Goal: Transaction & Acquisition: Book appointment/travel/reservation

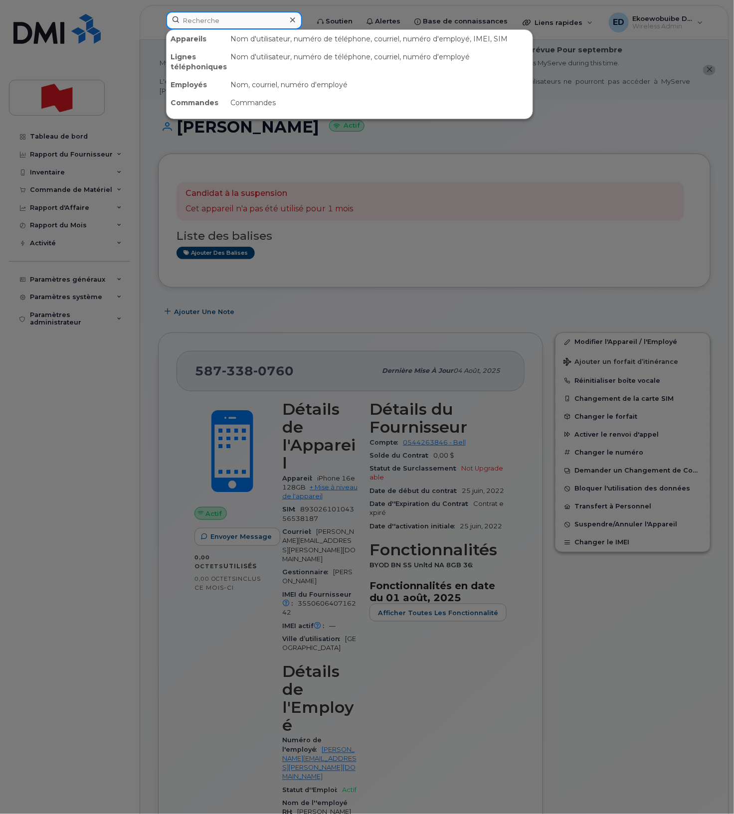
click at [207, 22] on input at bounding box center [234, 20] width 136 height 18
paste input "89302610104363238524"
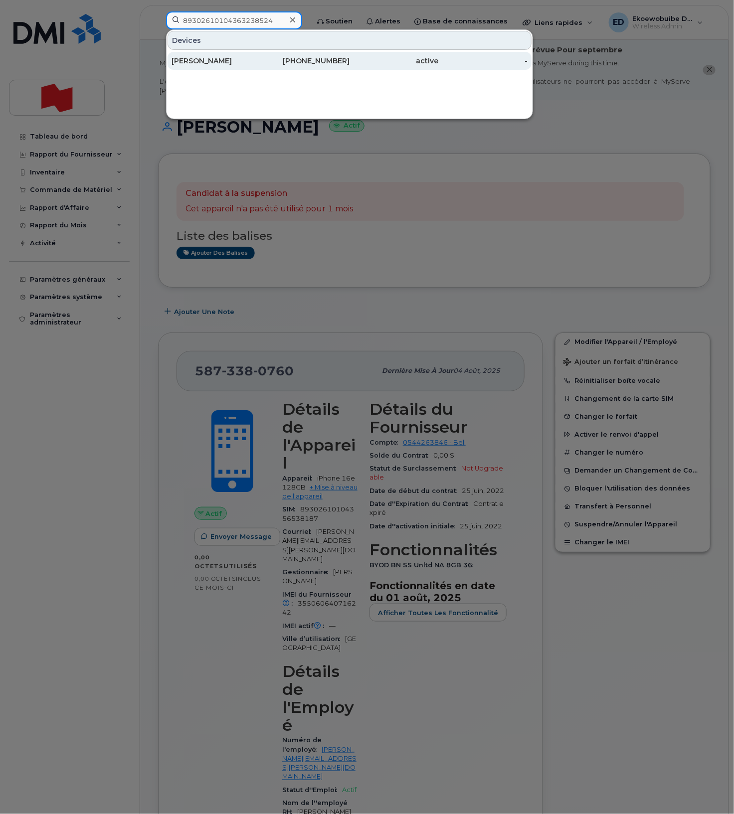
type input "89302610104363238524"
click at [206, 60] on div "[PERSON_NAME]" at bounding box center [216, 61] width 89 height 10
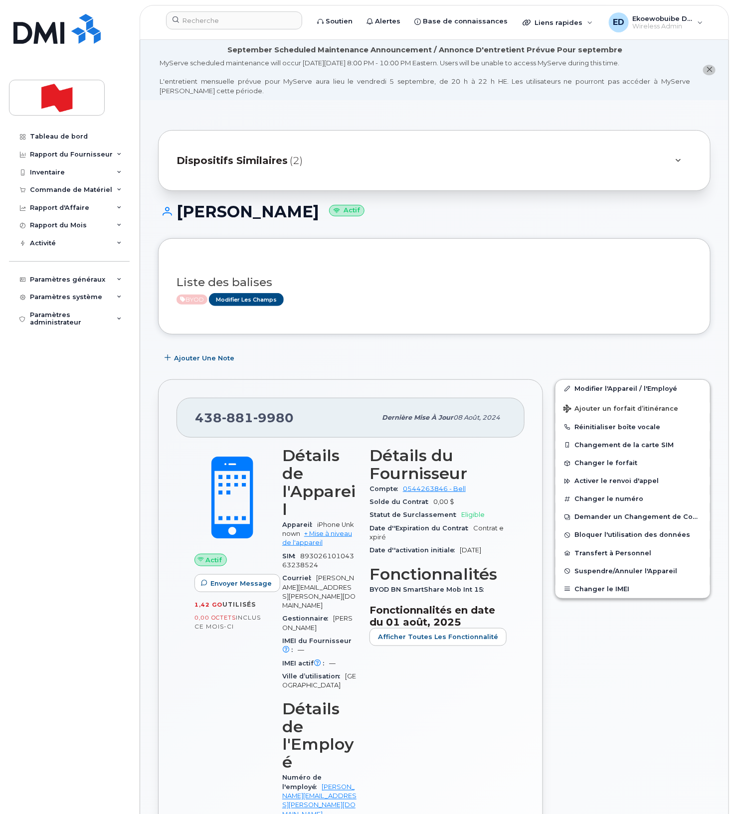
click at [624, 165] on div "Dispositifs Similaires (2)" at bounding box center [420, 161] width 488 height 24
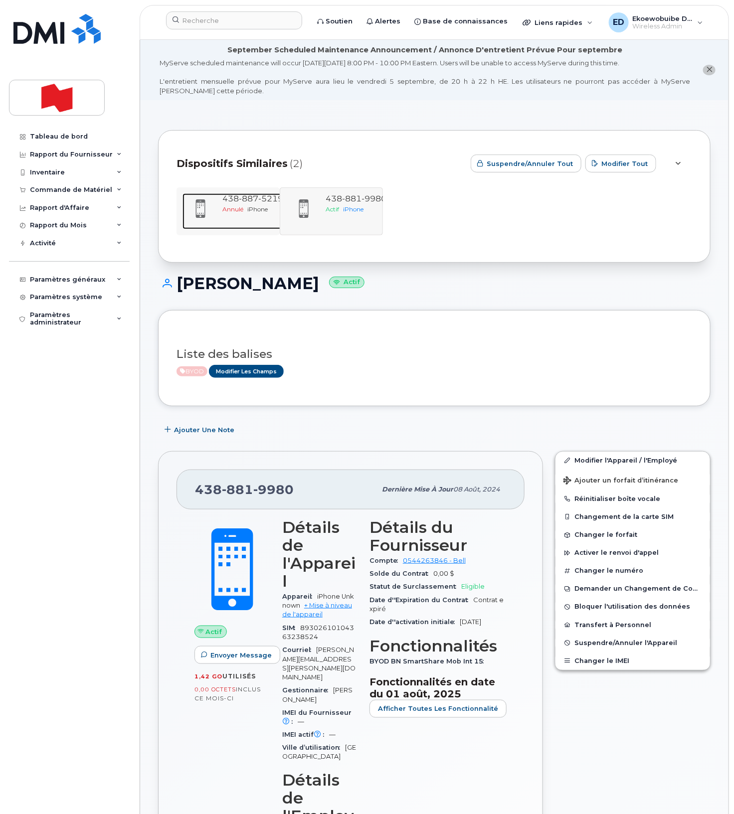
click at [258, 200] on span "887" at bounding box center [270, 198] width 25 height 9
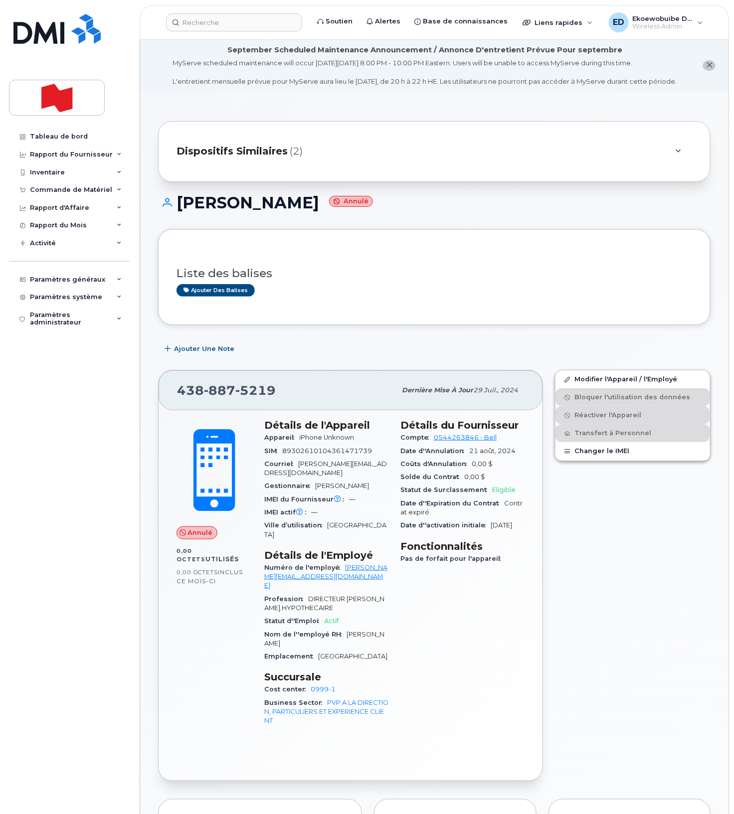
click at [666, 164] on div at bounding box center [678, 152] width 28 height 24
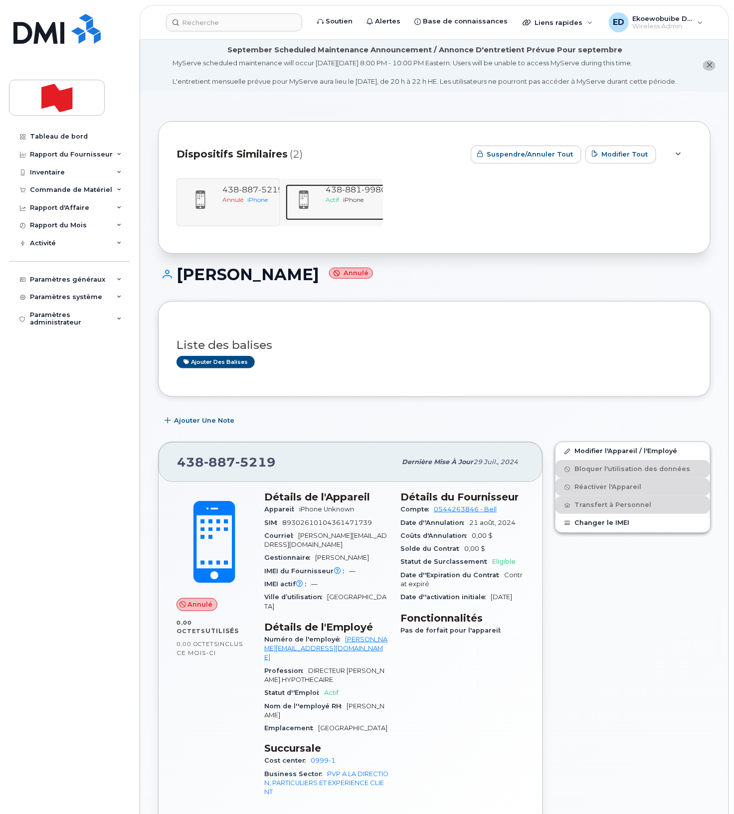
click at [370, 204] on div "Actif iPhone" at bounding box center [356, 199] width 61 height 8
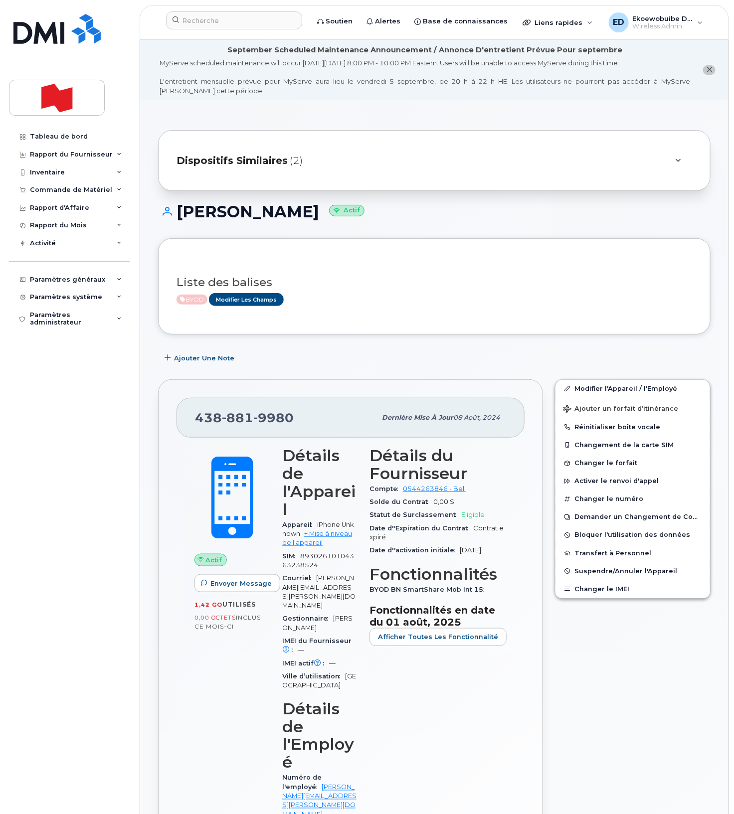
click at [616, 663] on div "Modifier l'Appareil / l'Employé Ajouter un forfait d’itinérance Réinitialiser b…" at bounding box center [633, 729] width 168 height 712
click at [223, 20] on input at bounding box center [234, 20] width 136 height 18
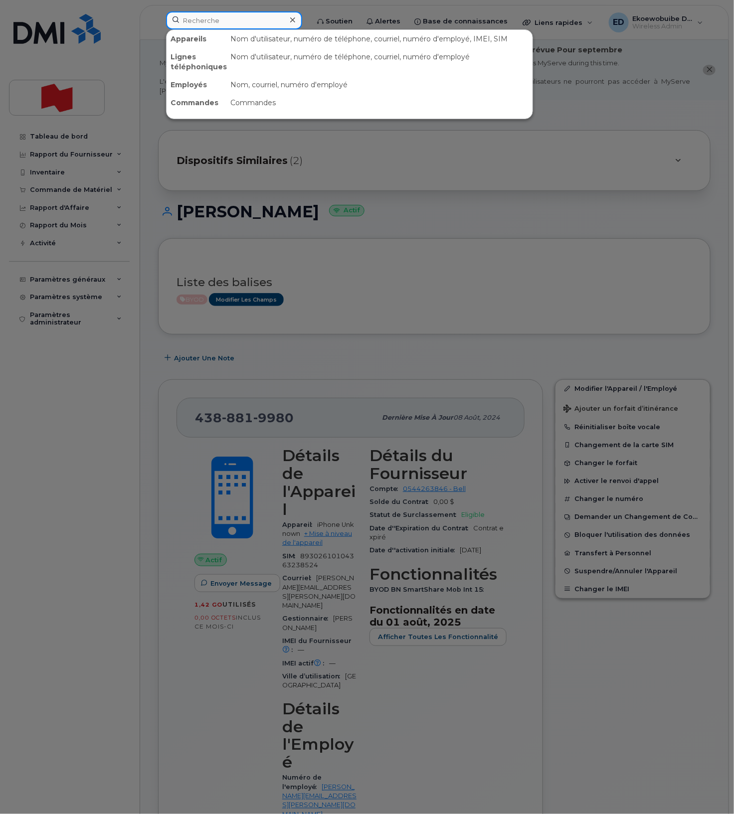
type input "v"
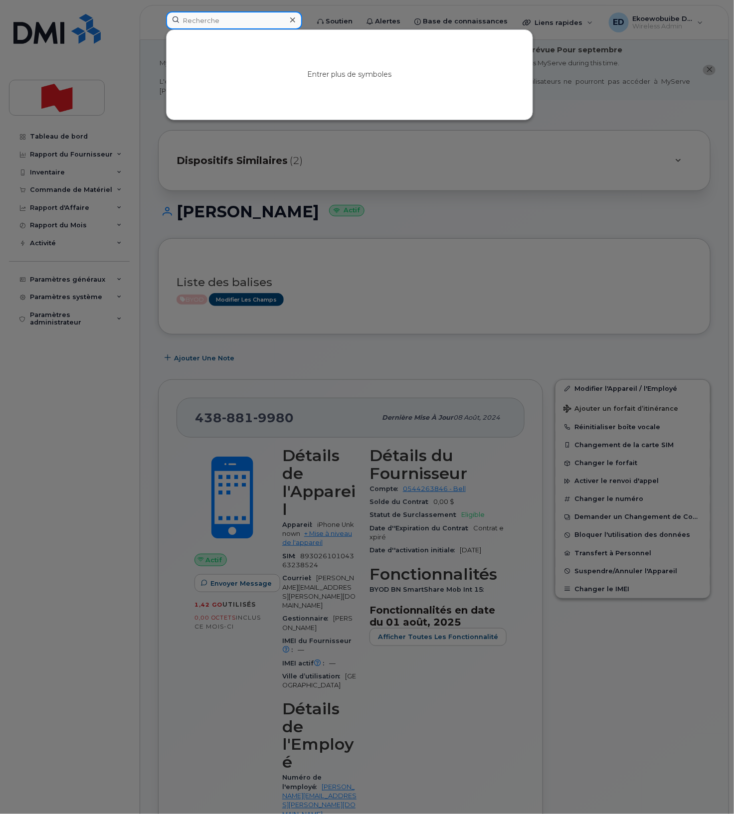
paste input "RITM0213126"
click at [208, 23] on input "RITM0213126" at bounding box center [234, 20] width 136 height 18
type input "√"
paste input "Colin Shepard"
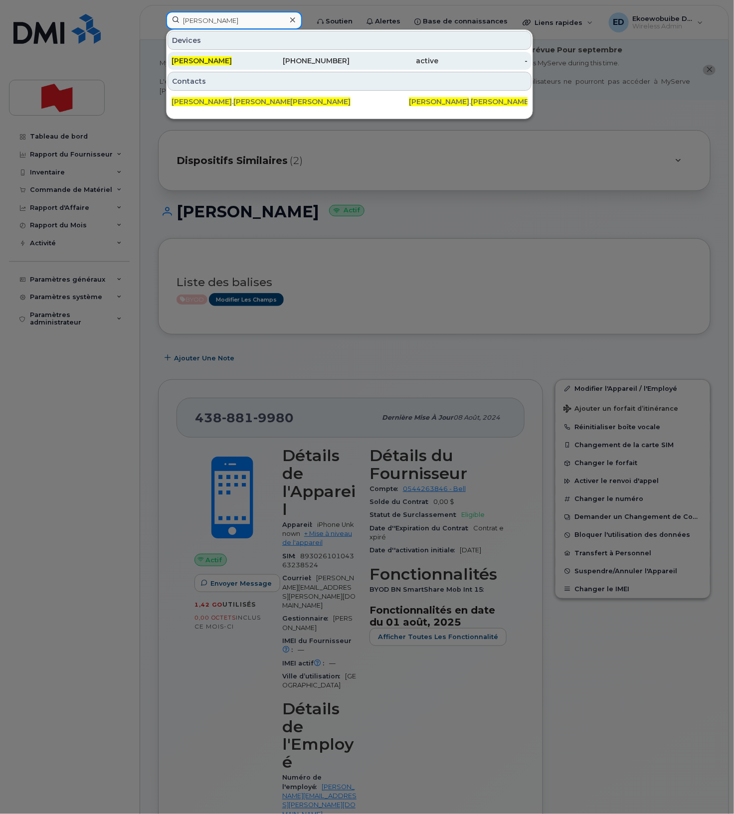
type input "Colin Shepard"
click at [214, 58] on span "Colin Shepard" at bounding box center [202, 60] width 60 height 9
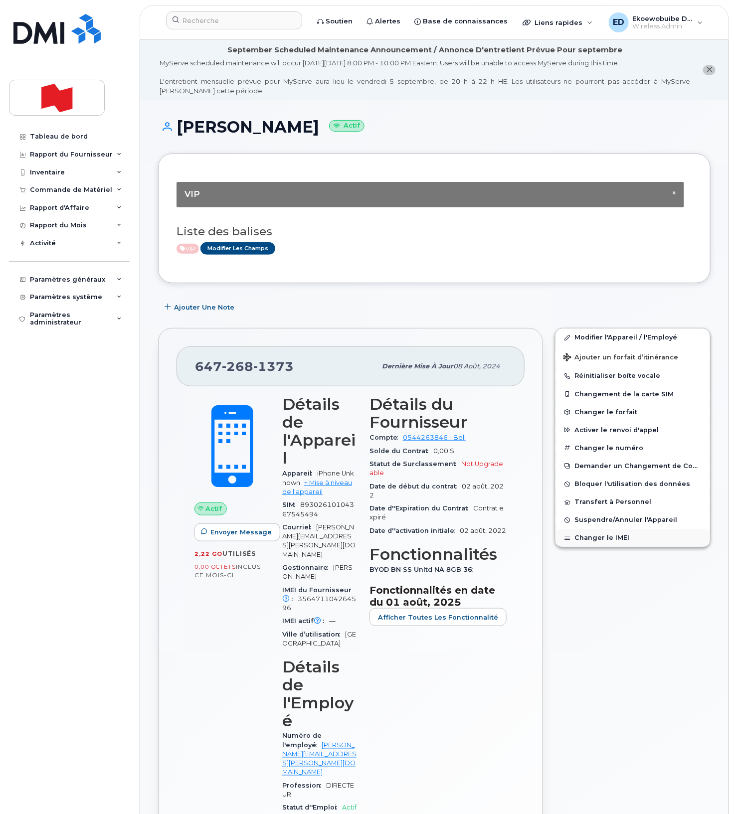
click at [612, 544] on button "Changer le IMEI" at bounding box center [632, 538] width 155 height 18
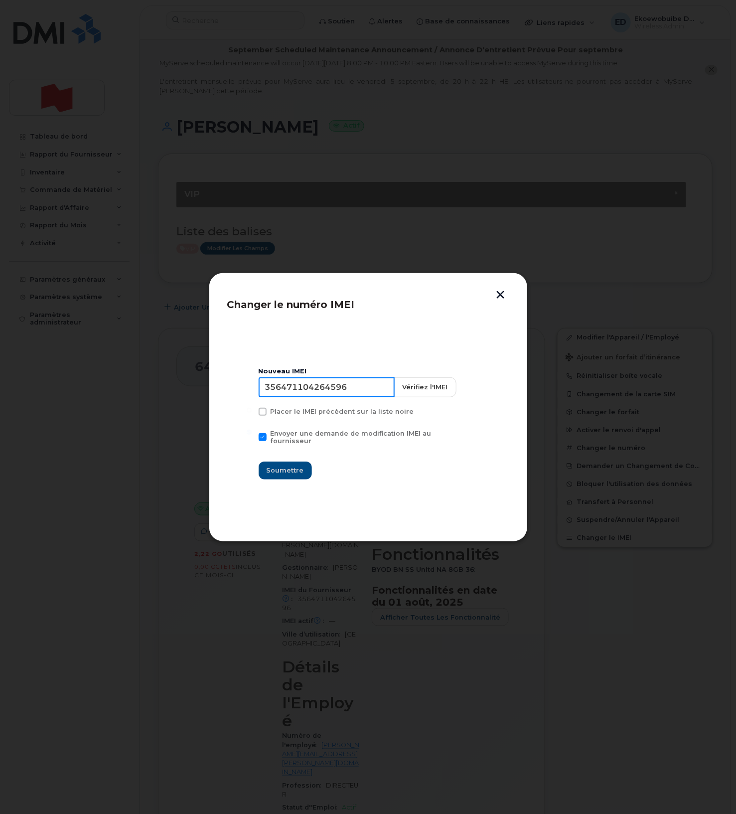
click at [324, 394] on input "356471104264596" at bounding box center [327, 387] width 136 height 20
click at [499, 294] on button "button" at bounding box center [501, 296] width 15 height 10
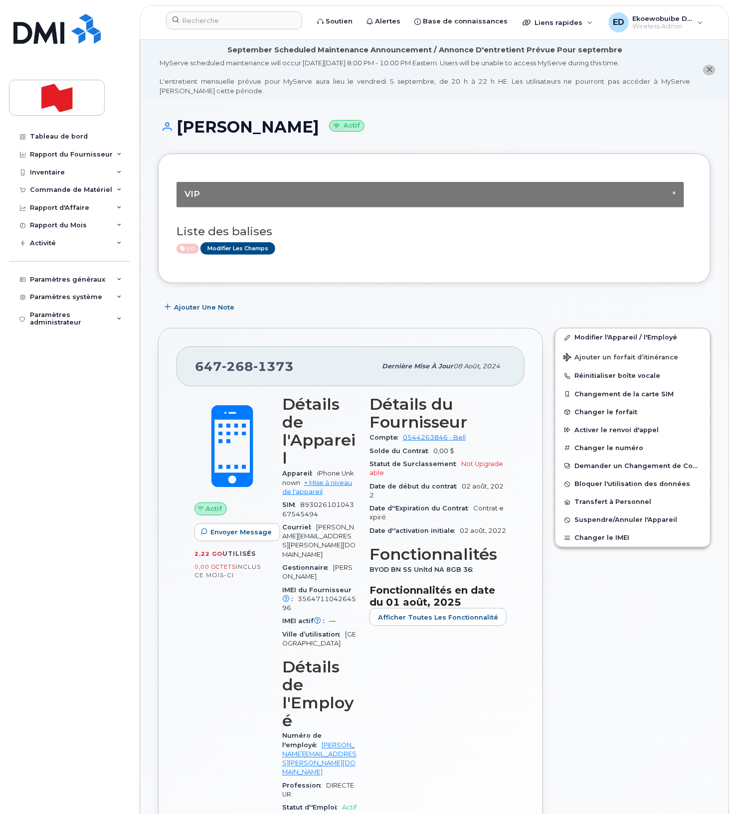
drag, startPoint x: 428, startPoint y: 274, endPoint x: 435, endPoint y: 281, distance: 9.9
click at [429, 274] on div "× VIP Liste des balises VIP Modifier les Champs" at bounding box center [434, 219] width 552 height 130
click at [590, 537] on button "Changer le IMEI" at bounding box center [632, 538] width 155 height 18
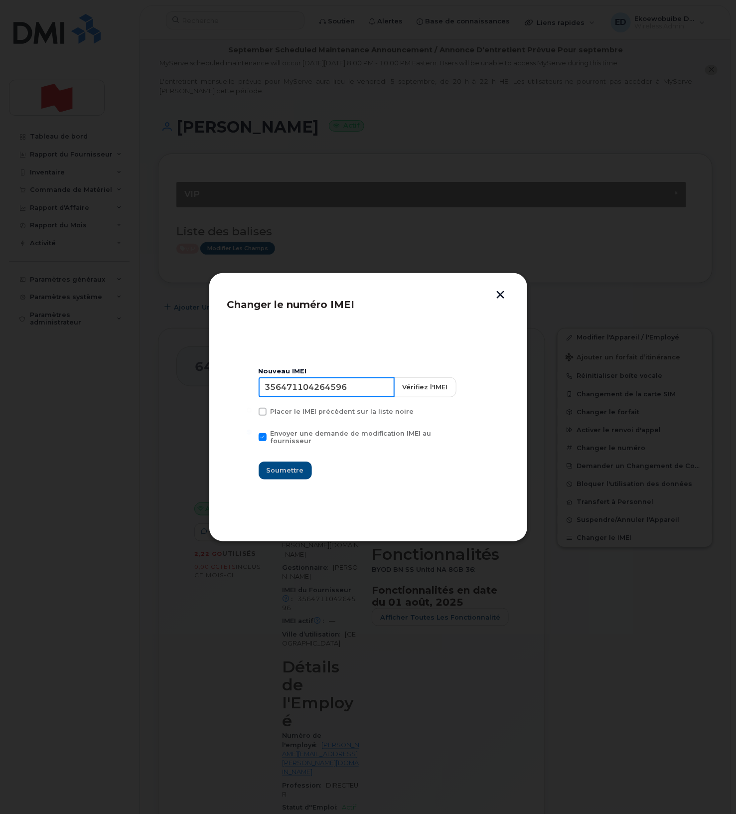
click at [351, 388] on input "356471104264596" at bounding box center [327, 387] width 136 height 20
type input "3"
type input "353927601443689"
click at [304, 466] on span "Soumettre" at bounding box center [285, 470] width 37 height 9
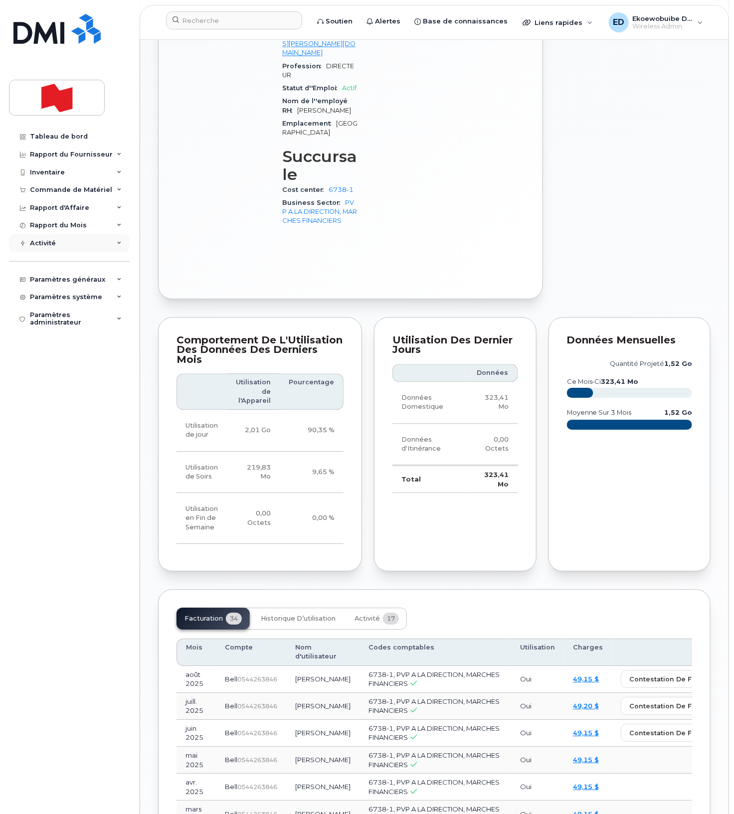
scroll to position [723, 0]
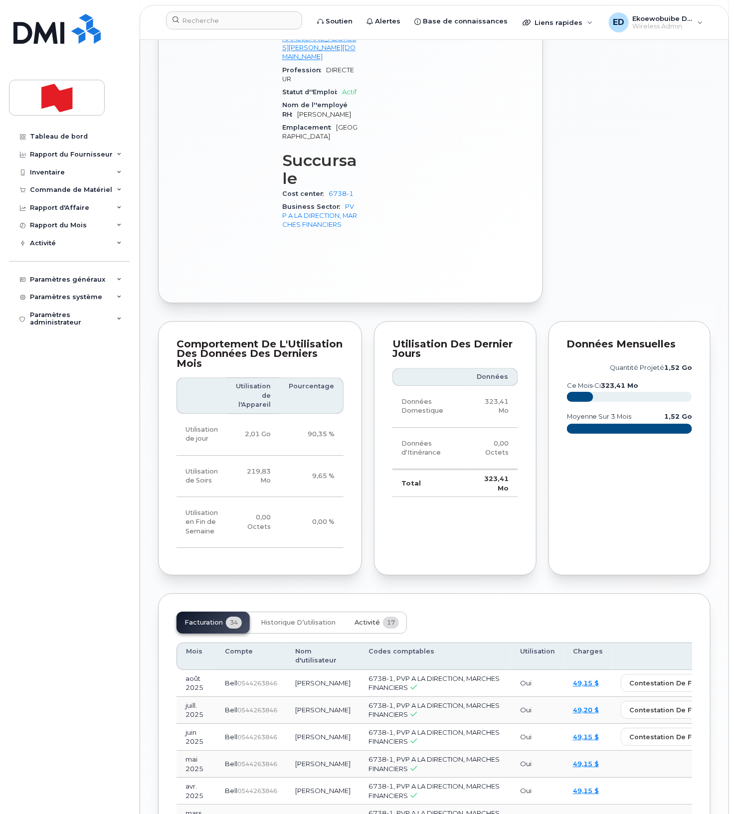
click at [365, 619] on span "Activité" at bounding box center [366, 623] width 25 height 8
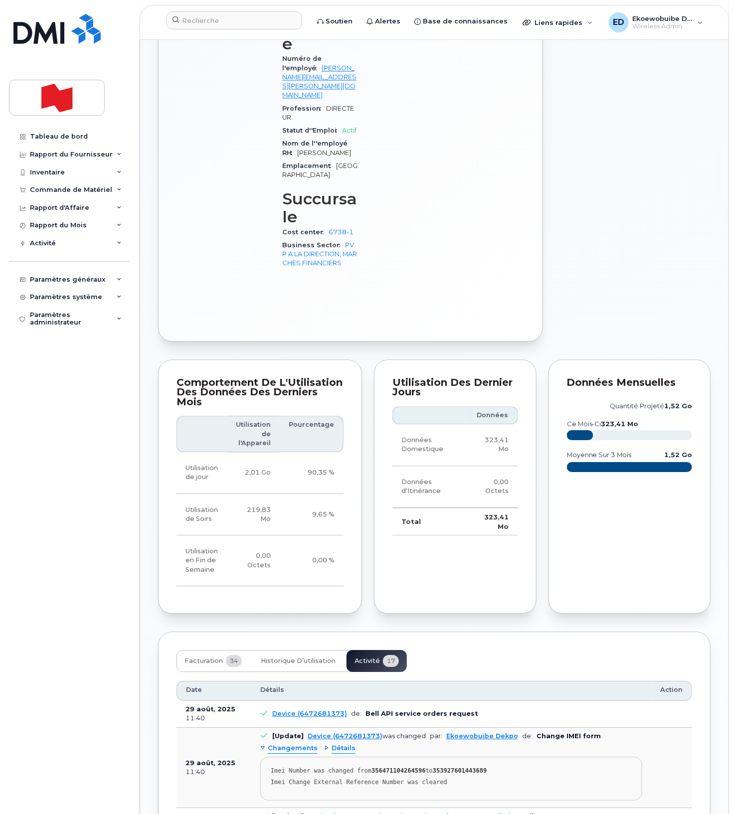
scroll to position [624, 0]
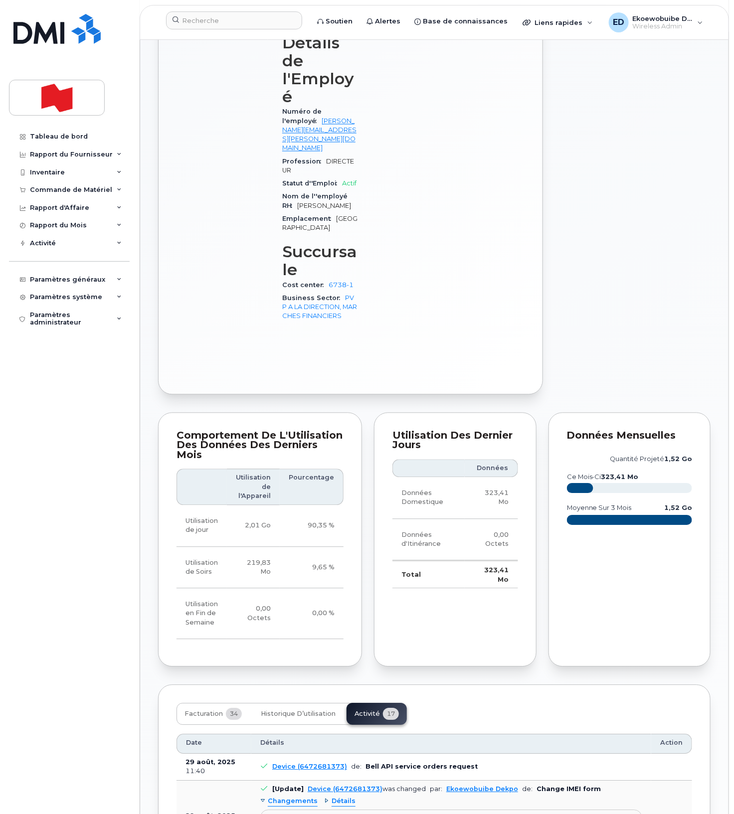
drag, startPoint x: 452, startPoint y: 697, endPoint x: 278, endPoint y: 679, distance: 175.5
copy pre "Imei Number was changed from 356471104264596 to 353927601443689 Imei Change Ext…"
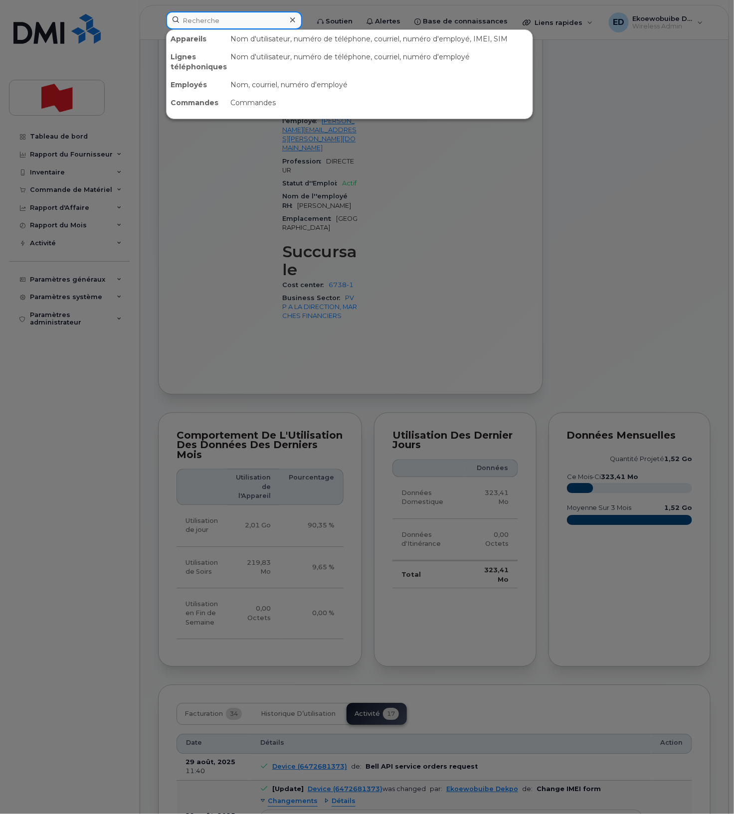
click at [216, 22] on input at bounding box center [234, 20] width 136 height 18
paste input "Alyssa Fejzic"
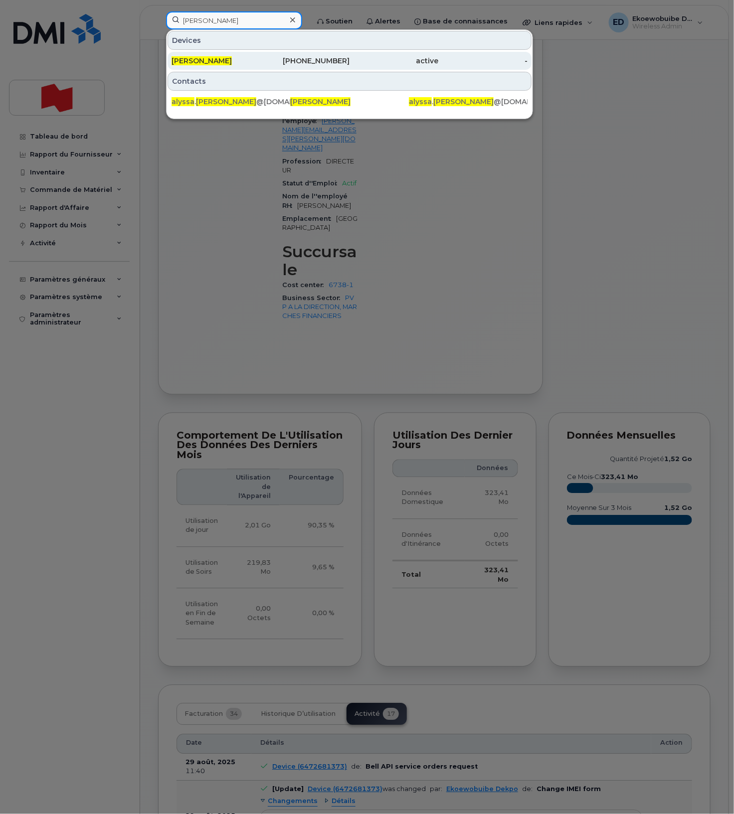
type input "Alyssa Fejzic"
click at [209, 64] on span "Alyssa Fejzic" at bounding box center [202, 60] width 60 height 9
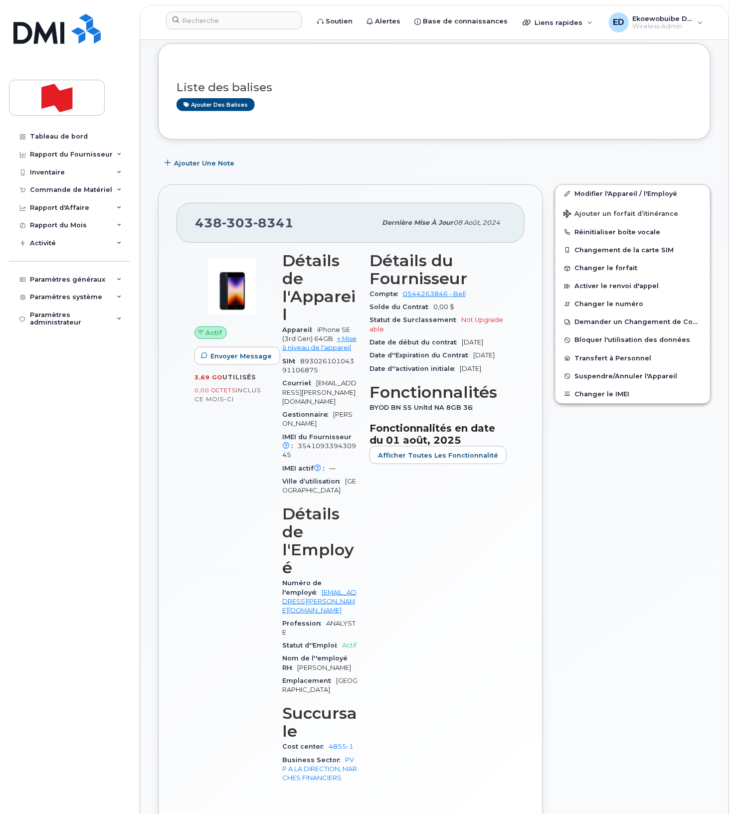
scroll to position [112, 0]
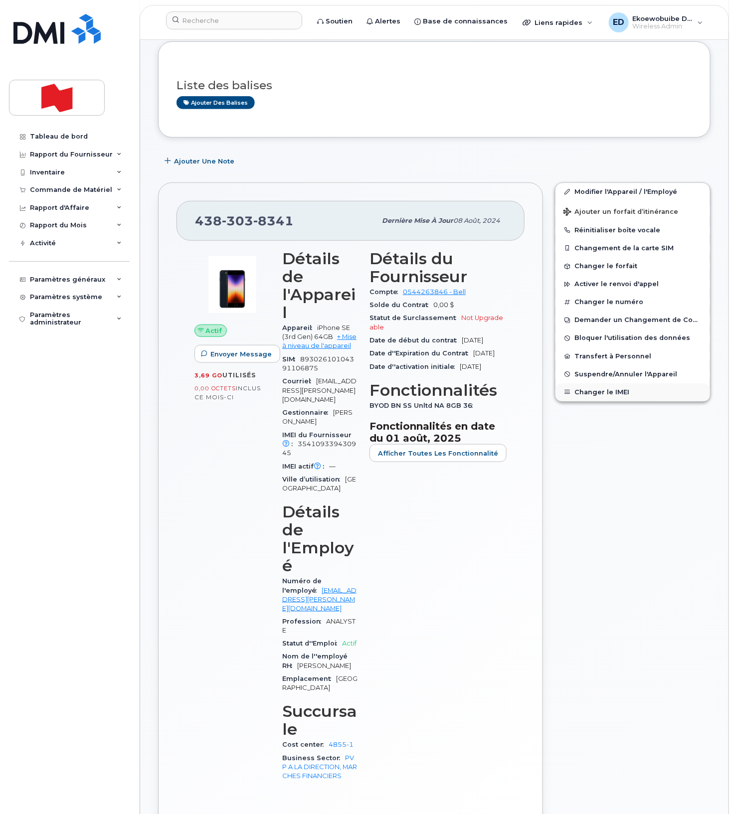
click at [600, 392] on button "Changer le IMEI" at bounding box center [632, 392] width 155 height 18
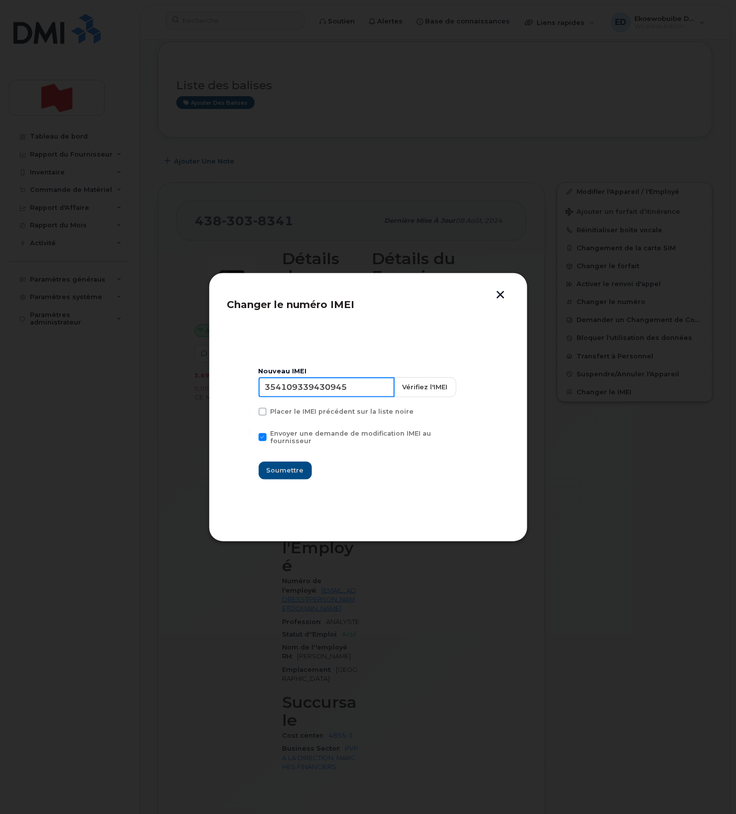
click at [328, 390] on input "354109339430945" at bounding box center [327, 387] width 136 height 20
click at [343, 392] on input "354109339430945" at bounding box center [327, 387] width 136 height 20
type input "353927601571059"
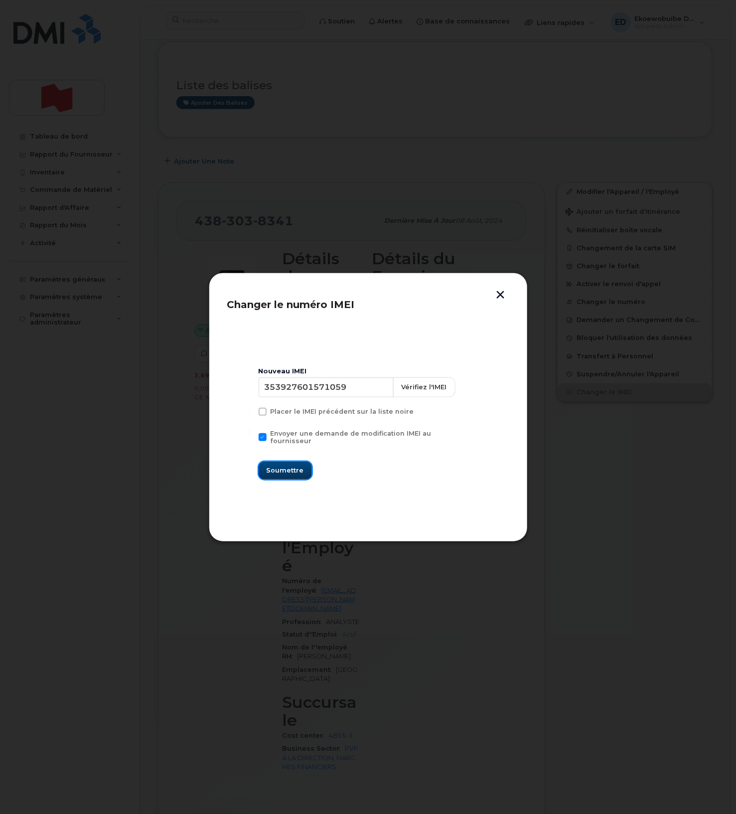
click at [283, 466] on span "Soumettre" at bounding box center [285, 470] width 37 height 9
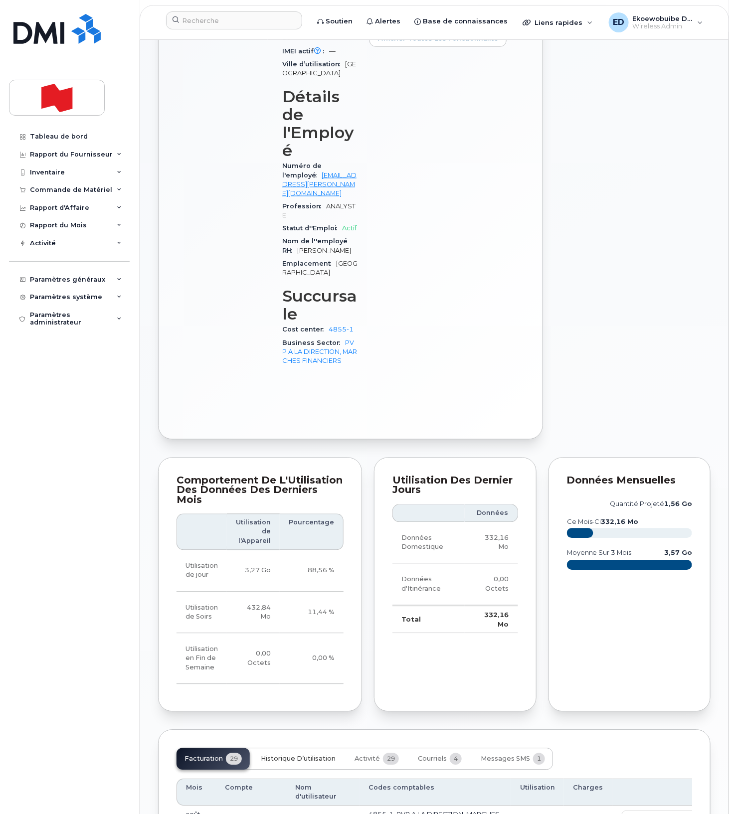
scroll to position [561, 0]
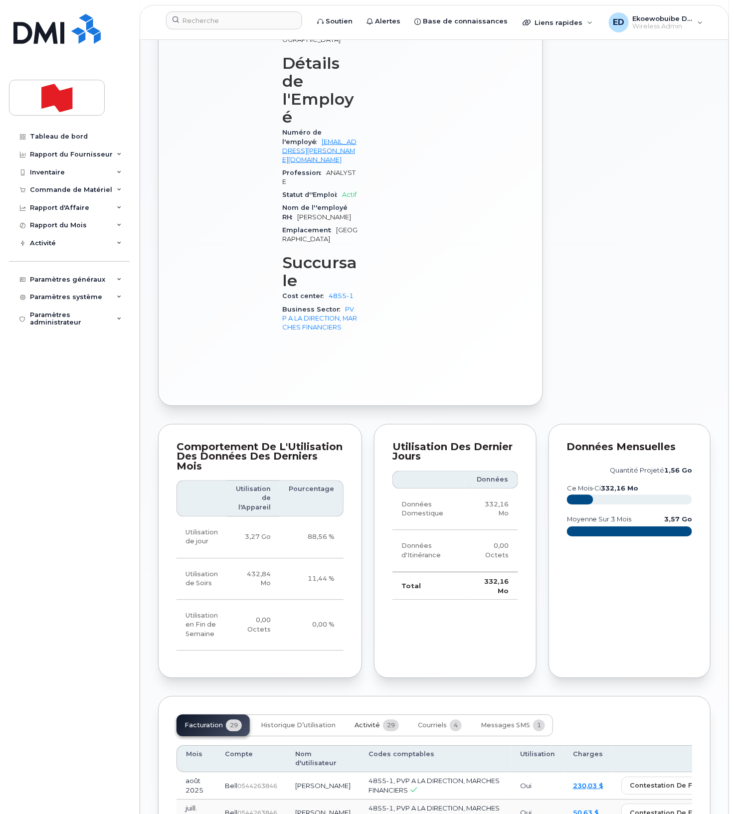
click at [358, 722] on span "Activité" at bounding box center [366, 726] width 25 height 8
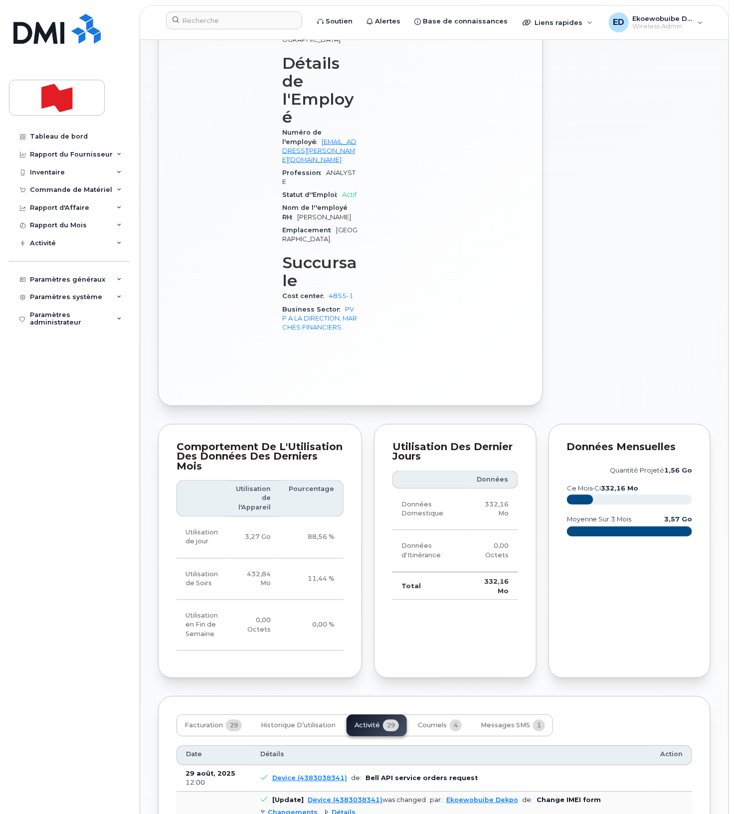
drag, startPoint x: 461, startPoint y: 724, endPoint x: 274, endPoint y: 712, distance: 187.4
copy pre "Imei Number was changed from 354109339430945 to 353927601571059 Imei Change Ext…"
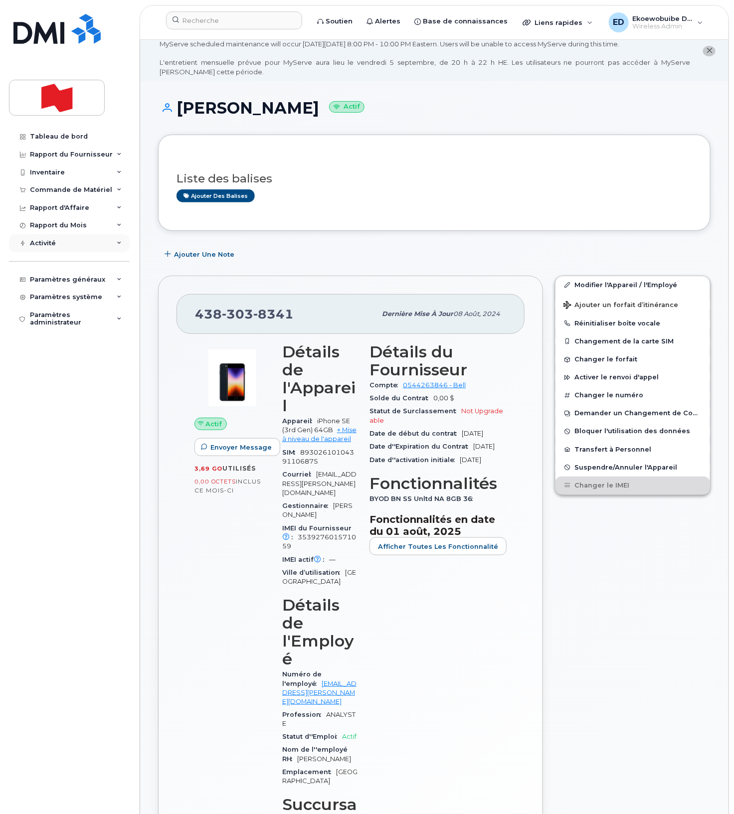
scroll to position [0, 0]
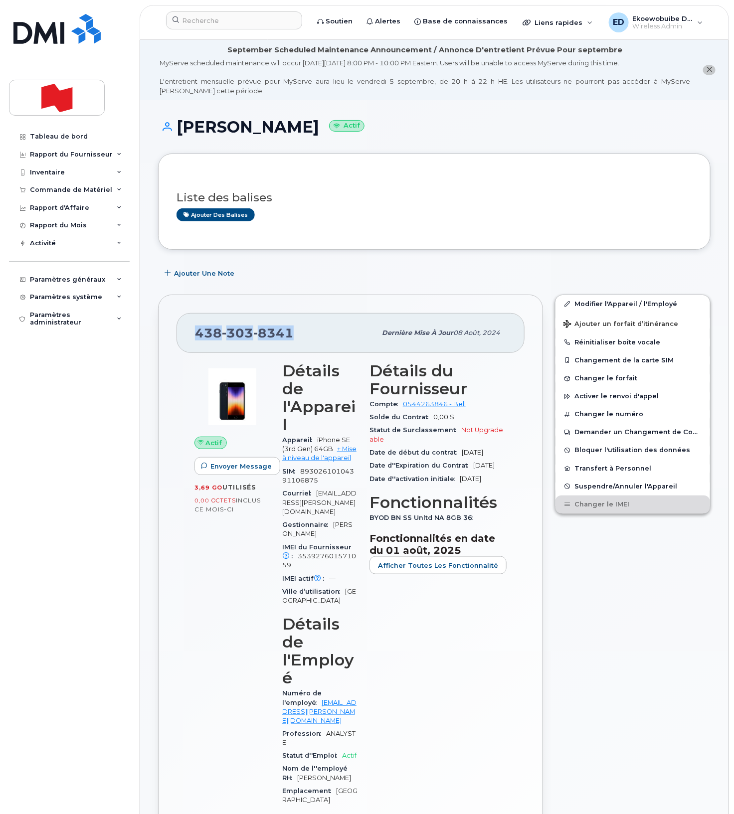
drag, startPoint x: 301, startPoint y: 339, endPoint x: 199, endPoint y: 335, distance: 101.8
click at [199, 335] on div "438 303 8341" at bounding box center [285, 333] width 181 height 21
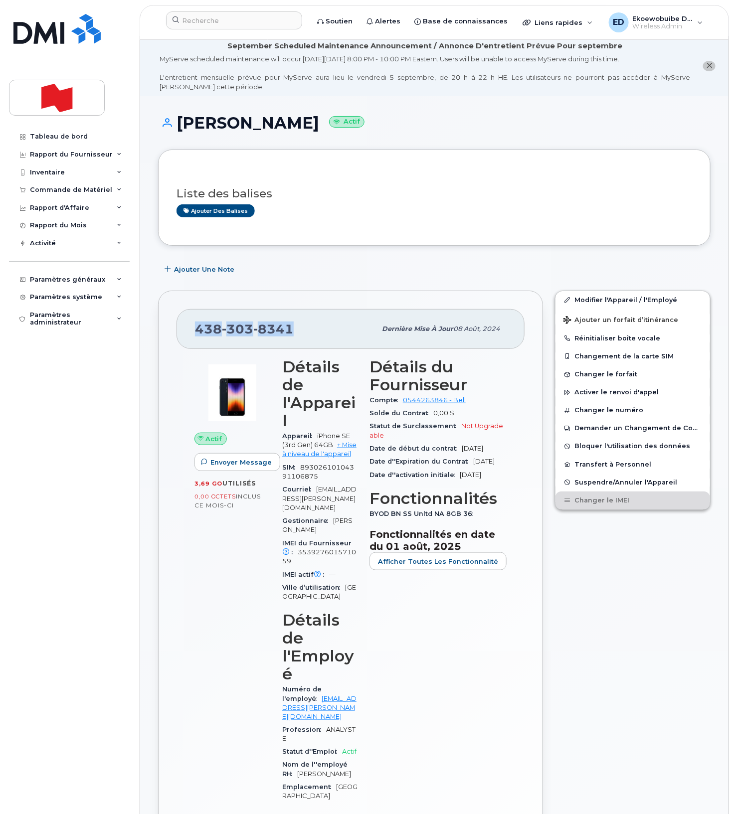
copy span "438 303 8341"
click at [225, 27] on input at bounding box center [234, 20] width 136 height 18
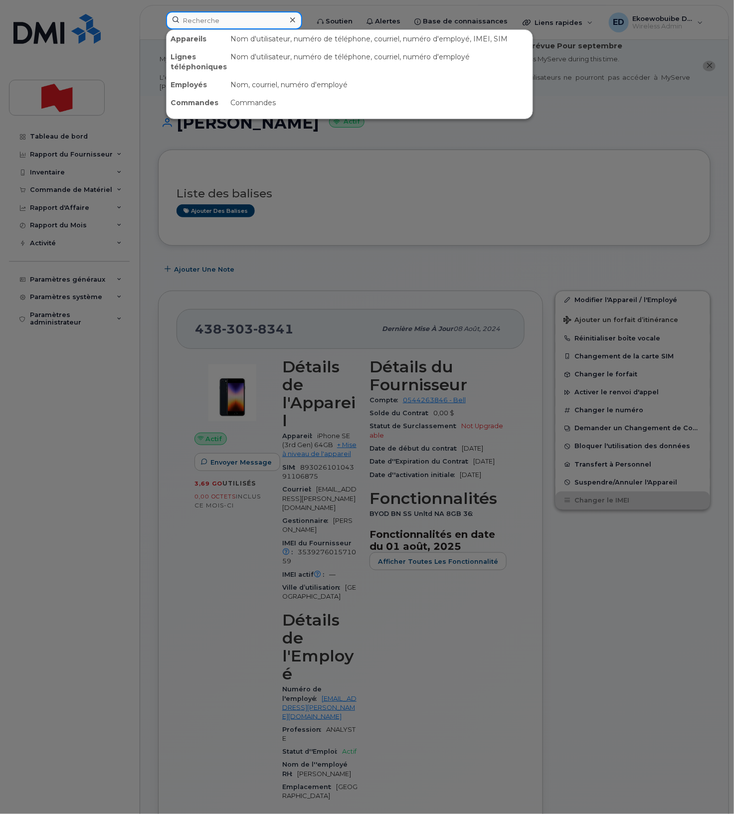
paste input "416-795-5925"
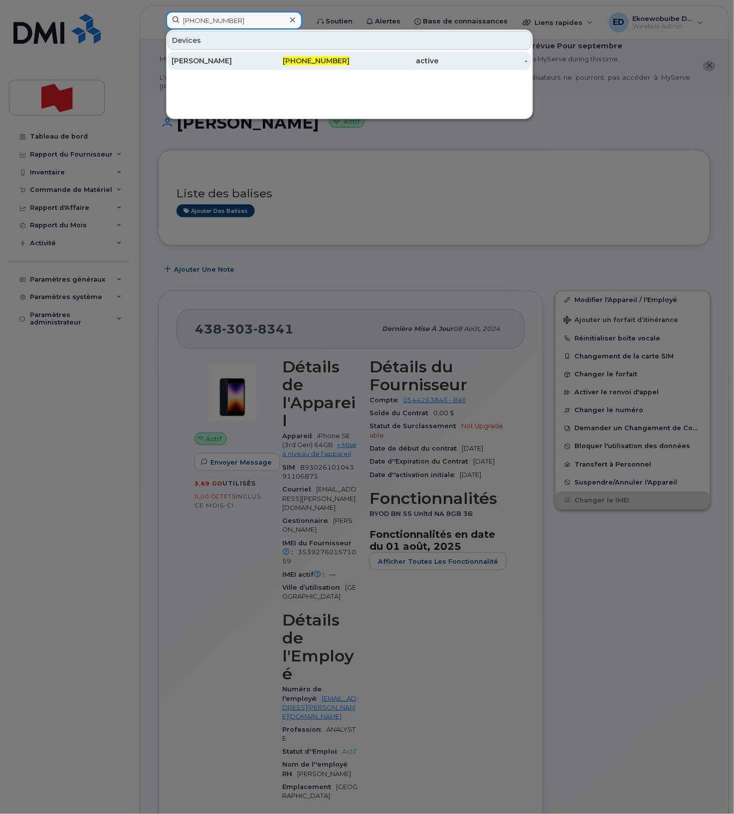
type input "416-795-5925"
click at [228, 66] on div "[PERSON_NAME]" at bounding box center [216, 61] width 89 height 10
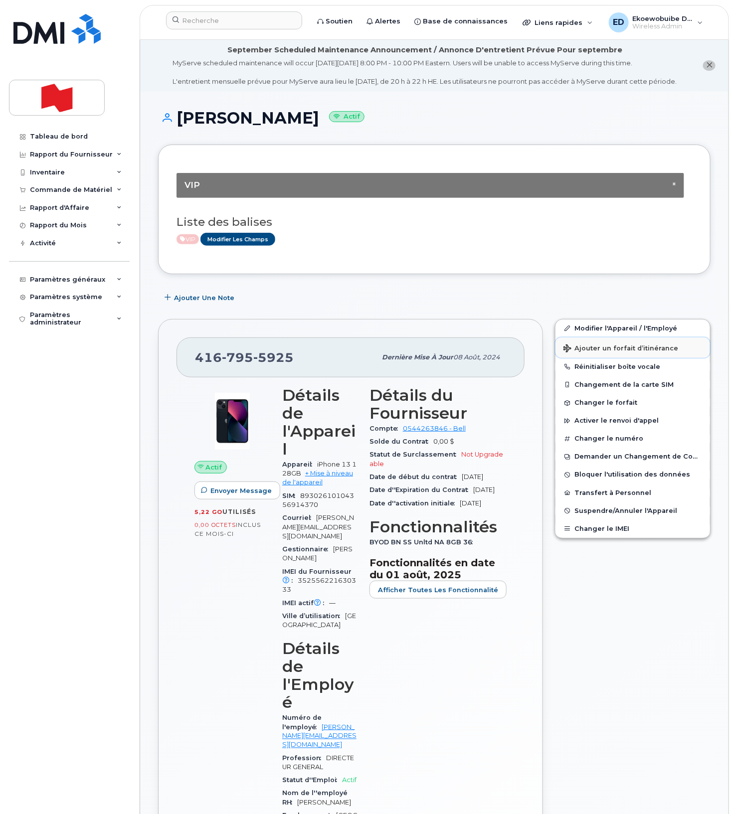
click at [596, 358] on button "Ajouter un forfait d’itinérance" at bounding box center [632, 348] width 155 height 20
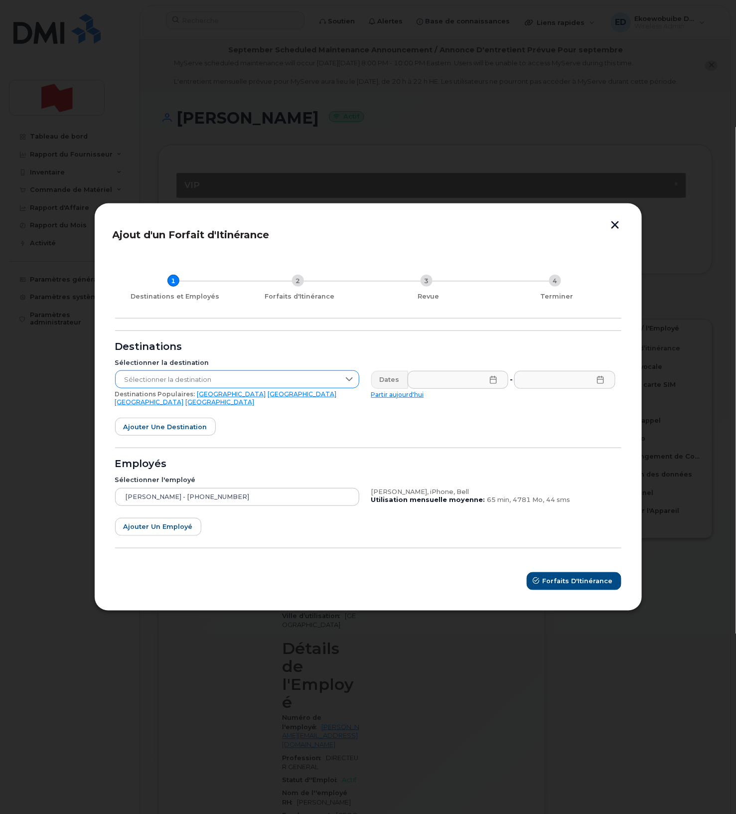
click at [342, 388] on div at bounding box center [349, 379] width 19 height 17
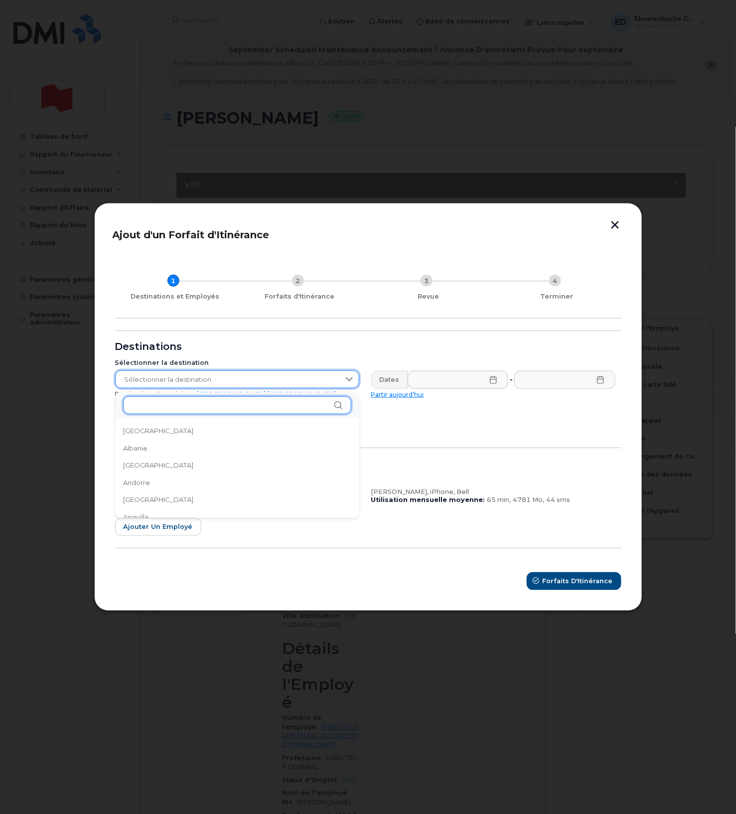
click at [234, 404] on input "text" at bounding box center [237, 405] width 228 height 18
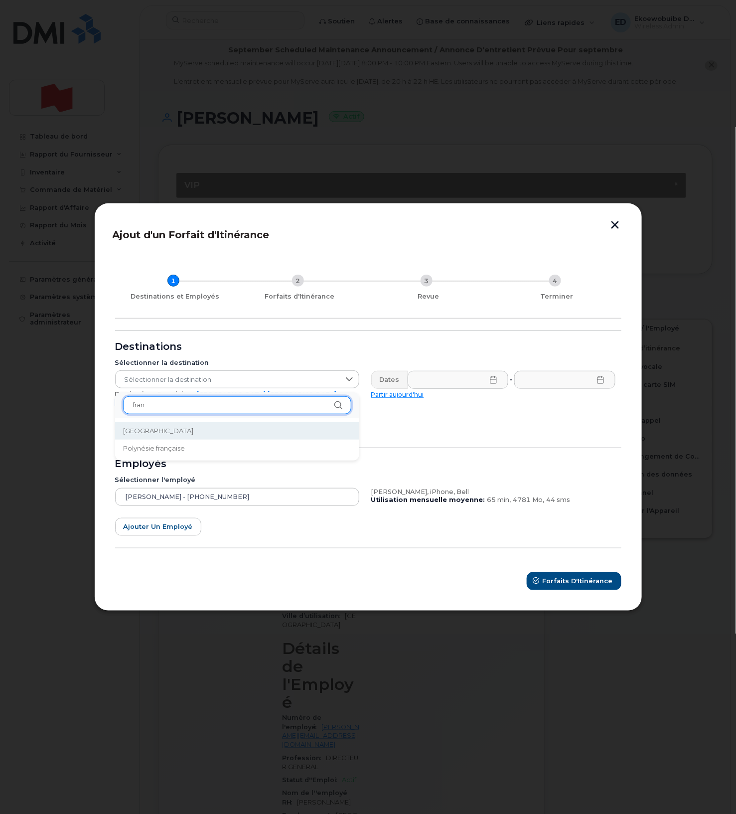
type input "fran"
click at [178, 426] on li "[GEOGRAPHIC_DATA]" at bounding box center [237, 430] width 244 height 17
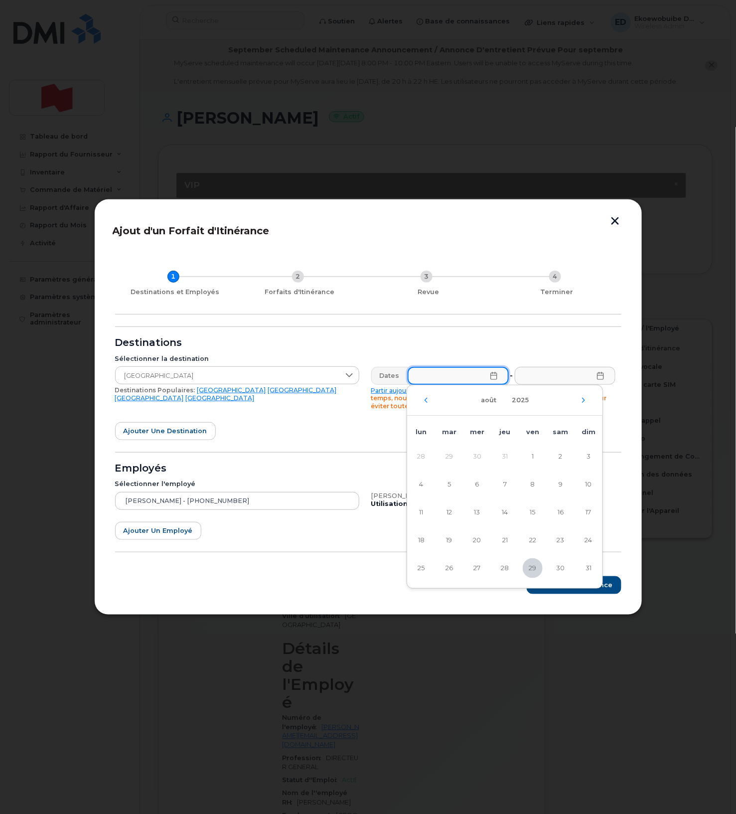
click at [492, 380] on input "text" at bounding box center [458, 376] width 101 height 18
click at [587, 402] on div "août 2025" at bounding box center [504, 400] width 195 height 30
click at [584, 402] on icon "Mois suivant" at bounding box center [584, 400] width 6 height 8
click at [502, 514] on span "18" at bounding box center [505, 513] width 20 height 20
type input "[DATE]"
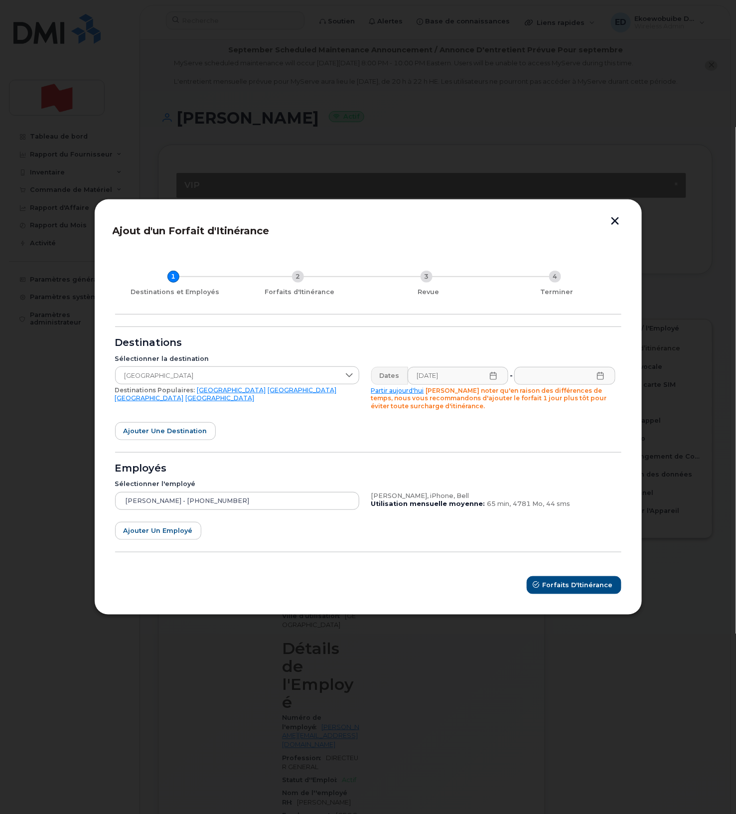
click at [602, 379] on icon at bounding box center [600, 376] width 6 height 8
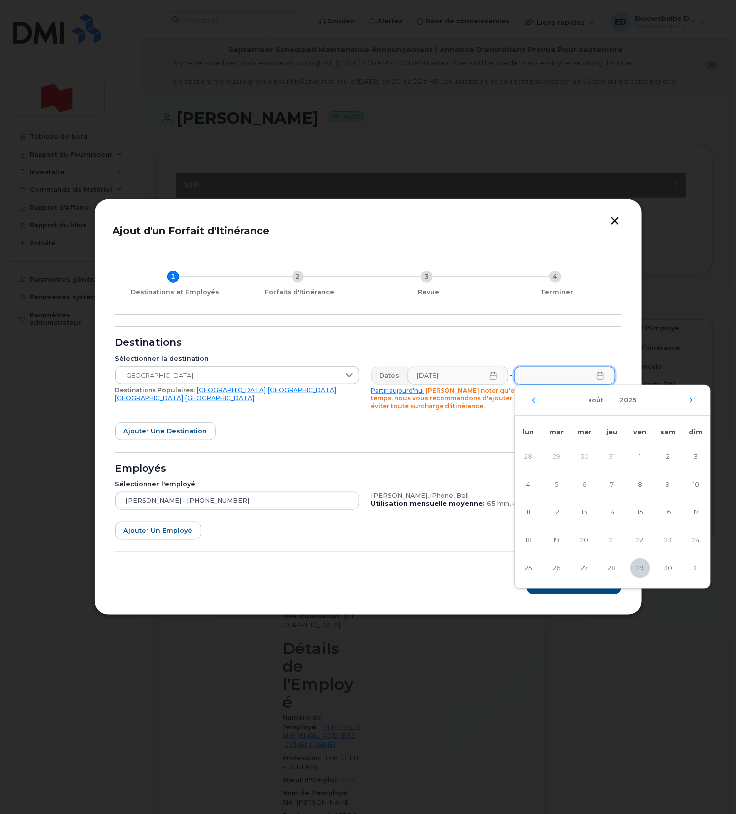
click at [690, 404] on div "août 2025" at bounding box center [612, 400] width 195 height 30
click at [691, 402] on icon "Mois suivant" at bounding box center [692, 400] width 6 height 8
click at [530, 541] on span "22" at bounding box center [529, 540] width 20 height 20
type input "[DATE]"
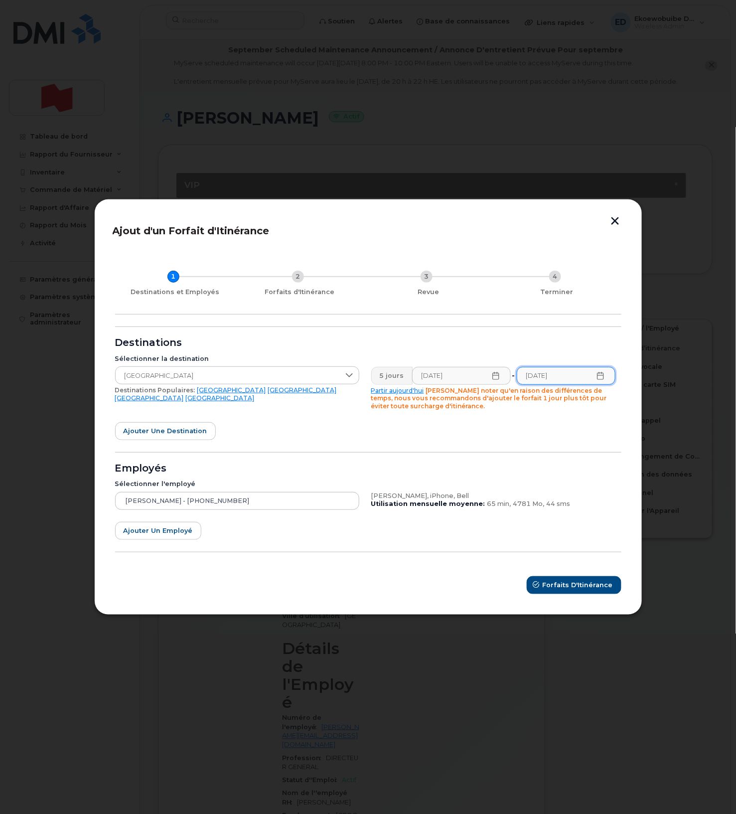
click at [495, 378] on icon at bounding box center [496, 376] width 8 height 8
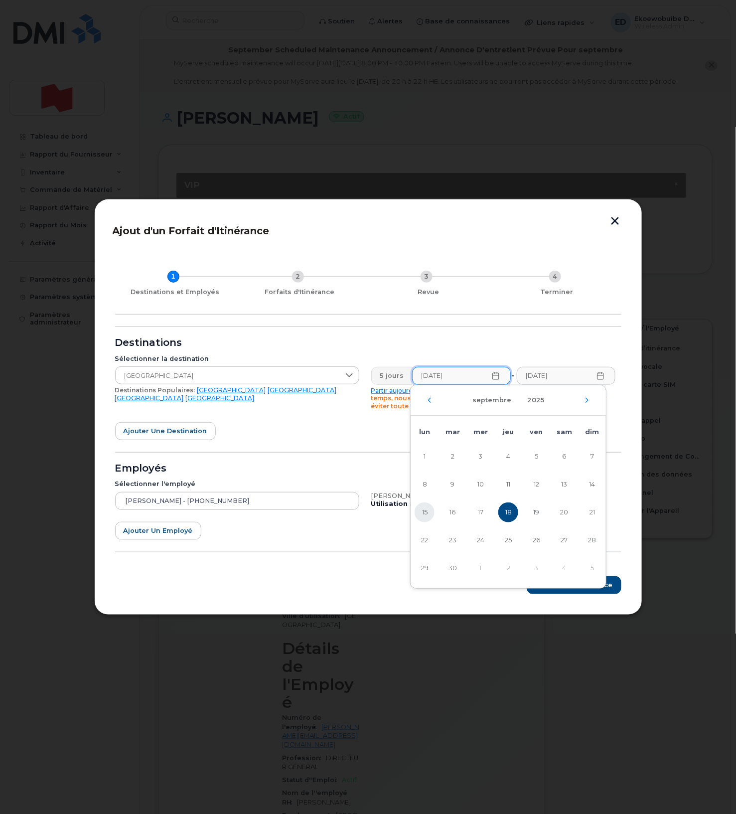
click at [432, 511] on span "15" at bounding box center [425, 513] width 20 height 20
type input "[DATE]"
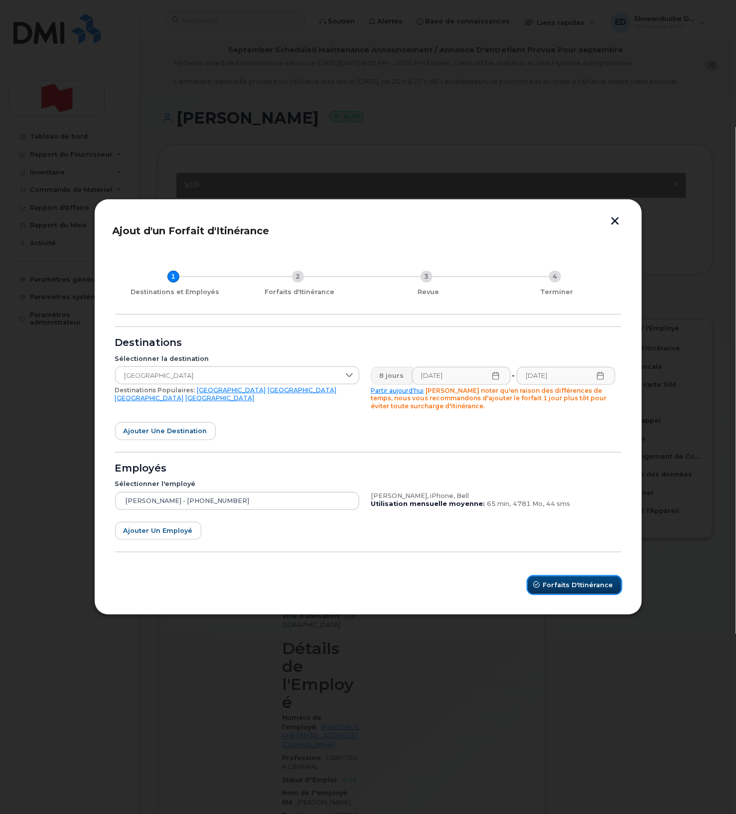
click at [555, 584] on span "Forfaits d'Itinérance" at bounding box center [578, 584] width 70 height 9
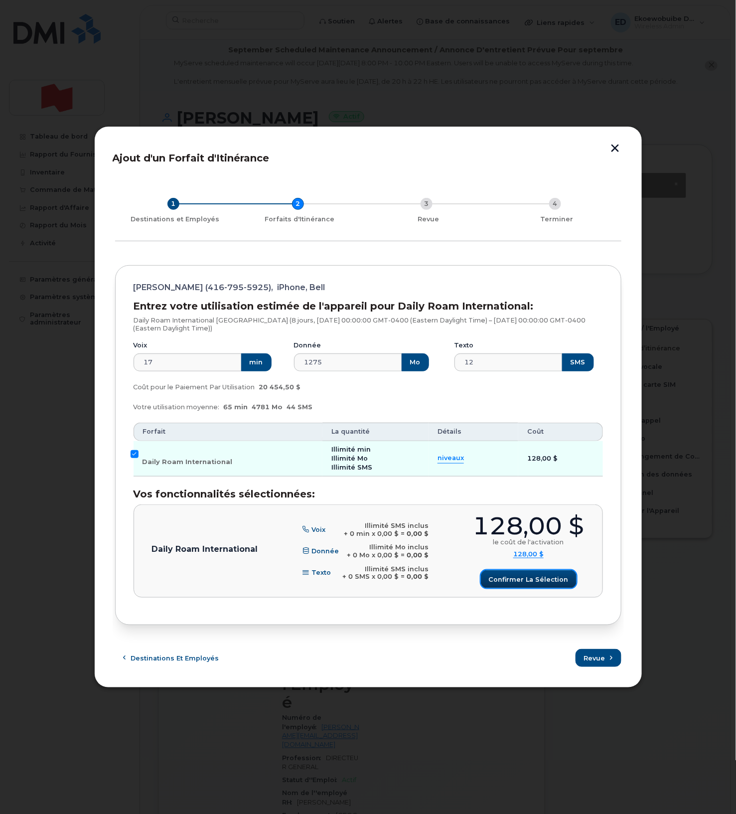
click at [529, 579] on span "Confirmer la sélection" at bounding box center [529, 579] width 80 height 9
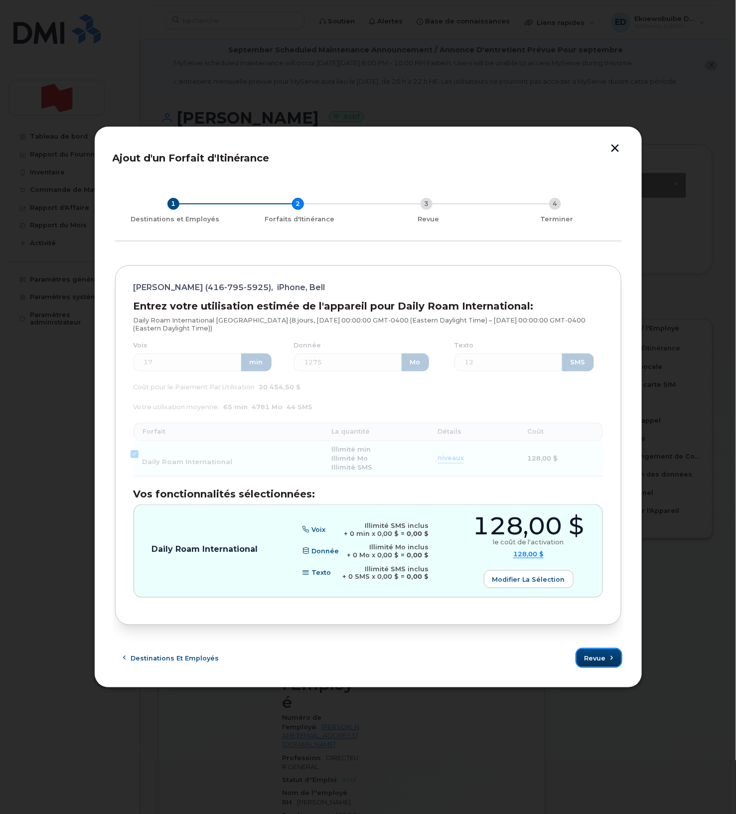
click at [600, 657] on span "Revue" at bounding box center [595, 658] width 21 height 9
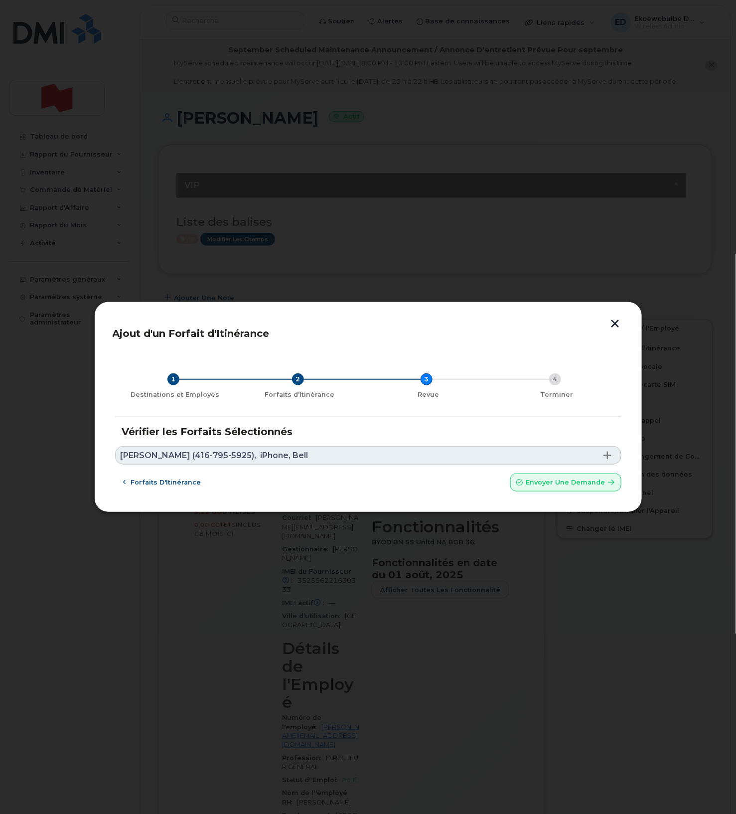
click at [281, 460] on link "[PERSON_NAME] (416-795-5925), iPhone, Bell" at bounding box center [368, 455] width 507 height 18
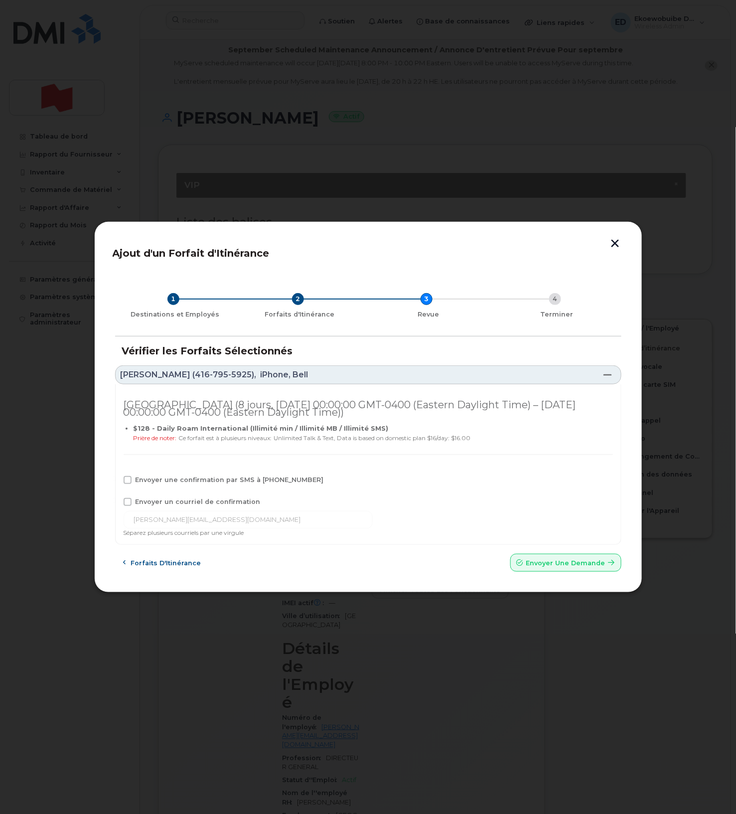
click at [159, 479] on span "Envoyer une confirmation par SMS à [PHONE_NUMBER]" at bounding box center [230, 479] width 188 height 7
click at [117, 479] on input "Envoyer une confirmation par SMS à [PHONE_NUMBER]" at bounding box center [114, 478] width 5 height 5
checkbox input "true"
click at [153, 498] on span "Envoyer un courriel de confirmation" at bounding box center [198, 501] width 125 height 7
click at [117, 498] on input "Envoyer un courriel de confirmation" at bounding box center [114, 500] width 5 height 5
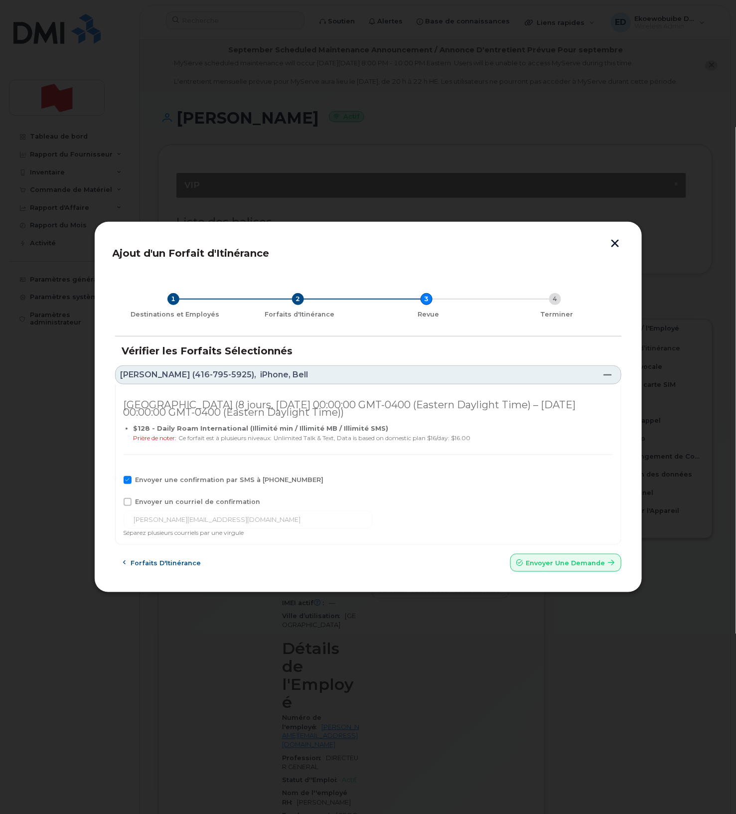
checkbox input "true"
drag, startPoint x: 225, startPoint y: 518, endPoint x: 126, endPoint y: 513, distance: 98.8
click at [127, 513] on input "[PERSON_NAME][EMAIL_ADDRESS][DOMAIN_NAME]" at bounding box center [248, 520] width 249 height 18
paste input "[EMAIL_ADDRESS][DOMAIN_NAME]"
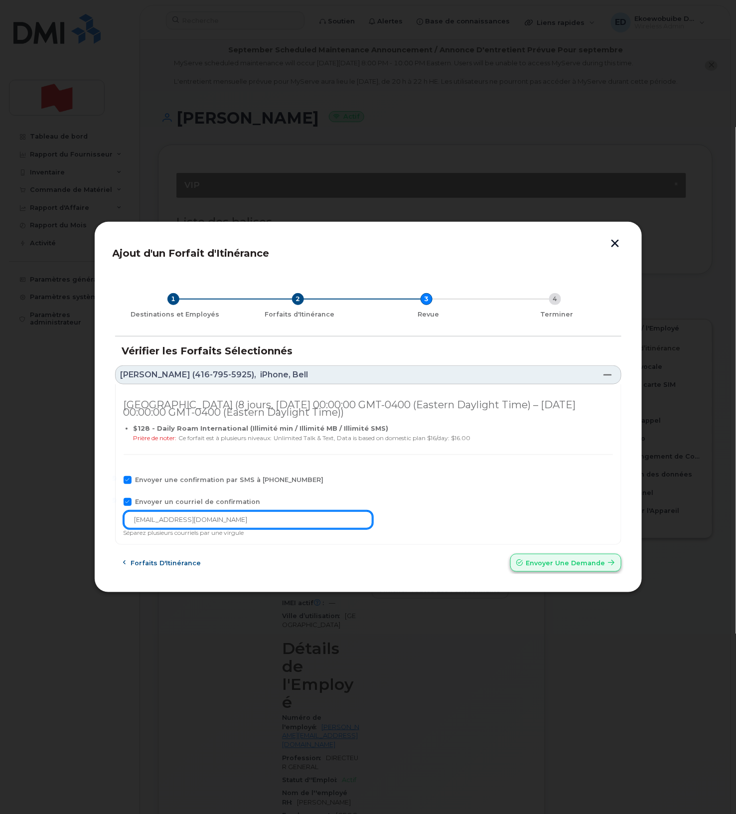
type input "[EMAIL_ADDRESS][DOMAIN_NAME]"
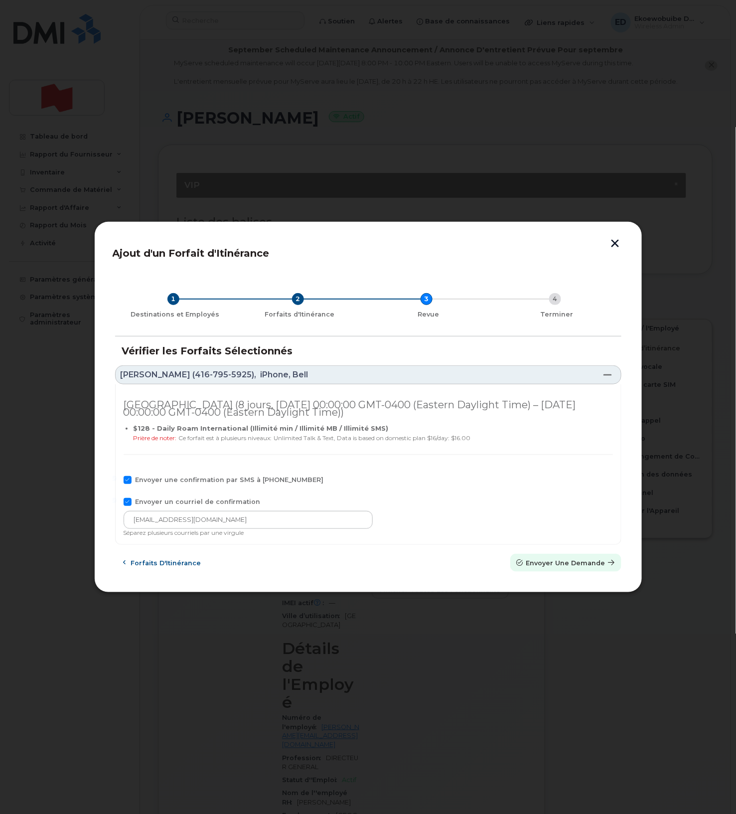
click at [542, 569] on button "Envoyer une Demande" at bounding box center [566, 563] width 111 height 18
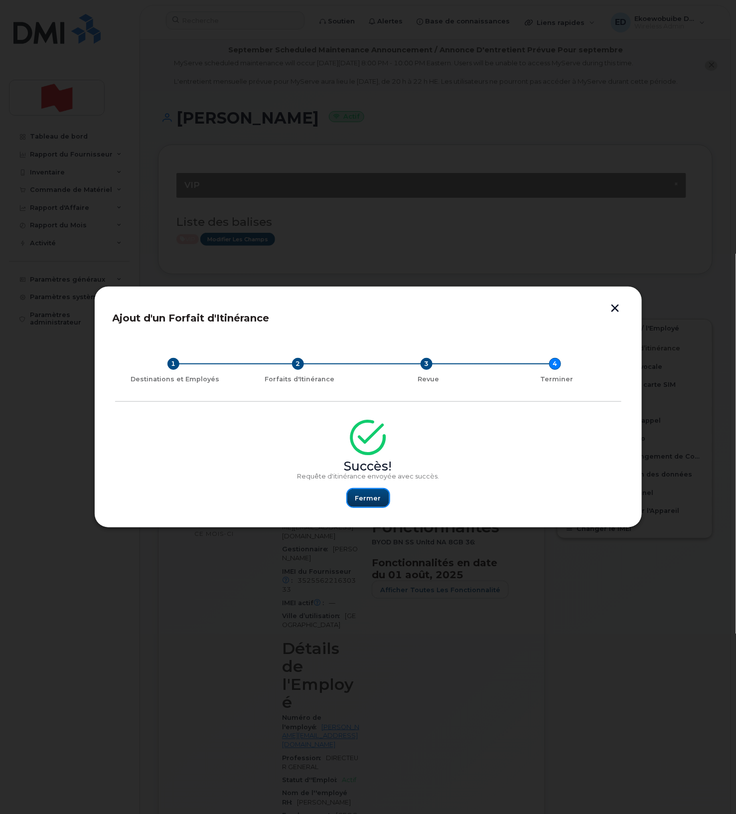
click at [357, 499] on span "Fermer" at bounding box center [368, 498] width 26 height 9
